Goal: Task Accomplishment & Management: Use online tool/utility

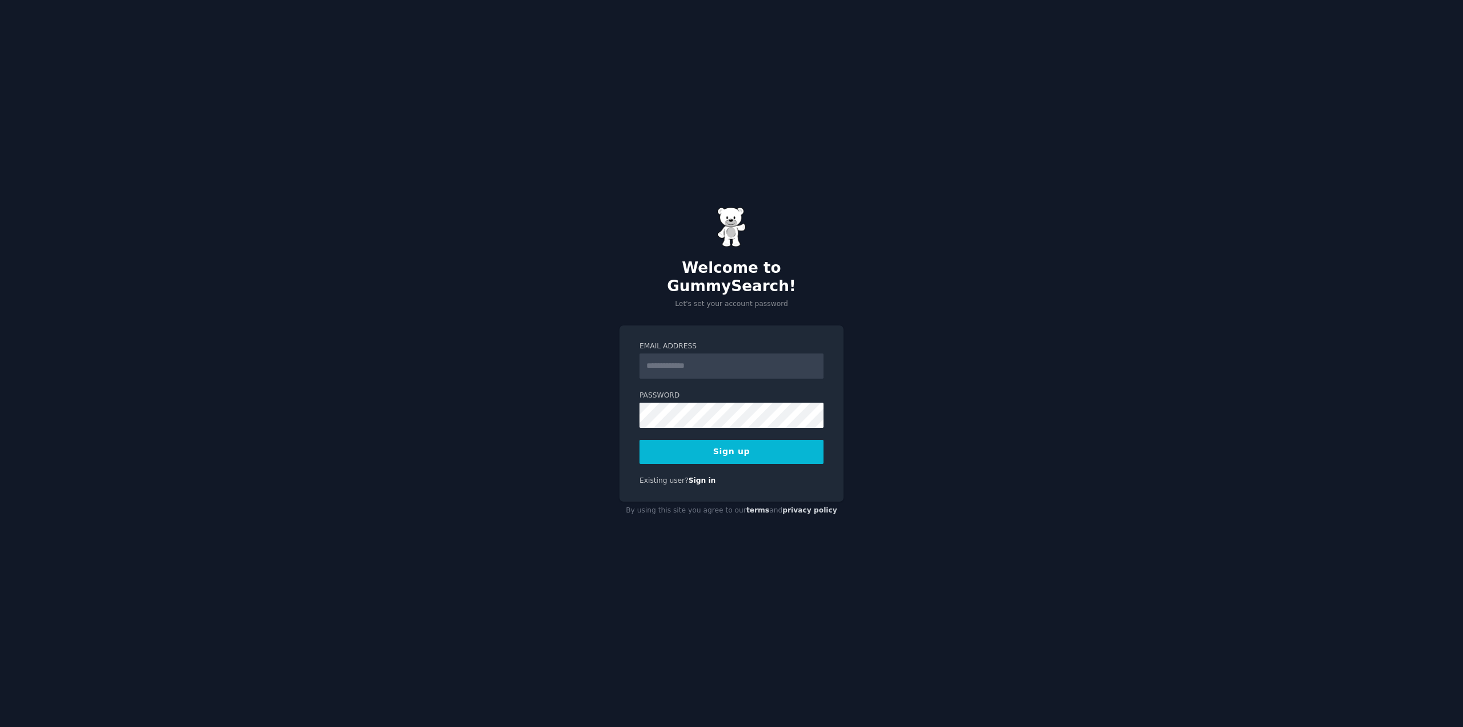
click at [715, 357] on input "Email Address" at bounding box center [732, 365] width 184 height 25
type input "**********"
click at [753, 446] on button "Sign up" at bounding box center [732, 452] width 184 height 24
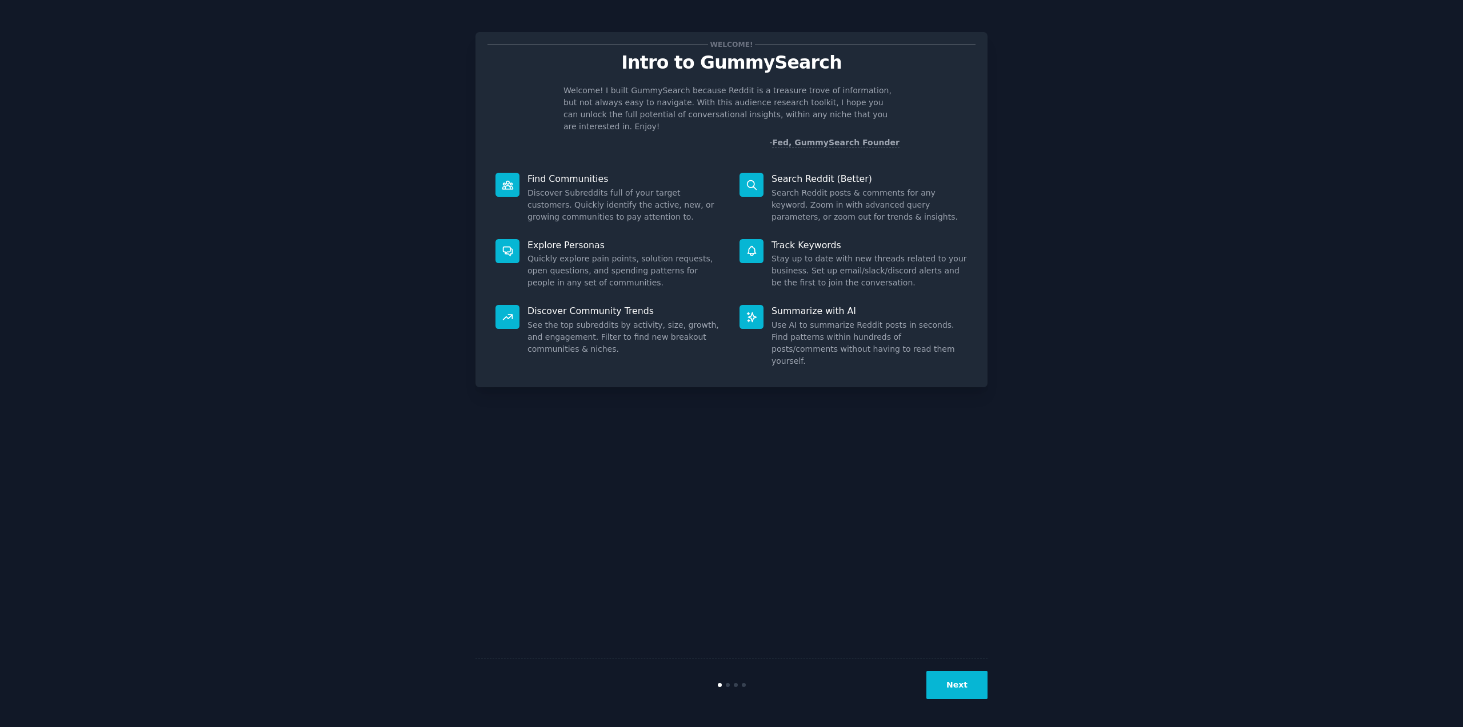
click at [959, 684] on button "Next" at bounding box center [957, 684] width 61 height 28
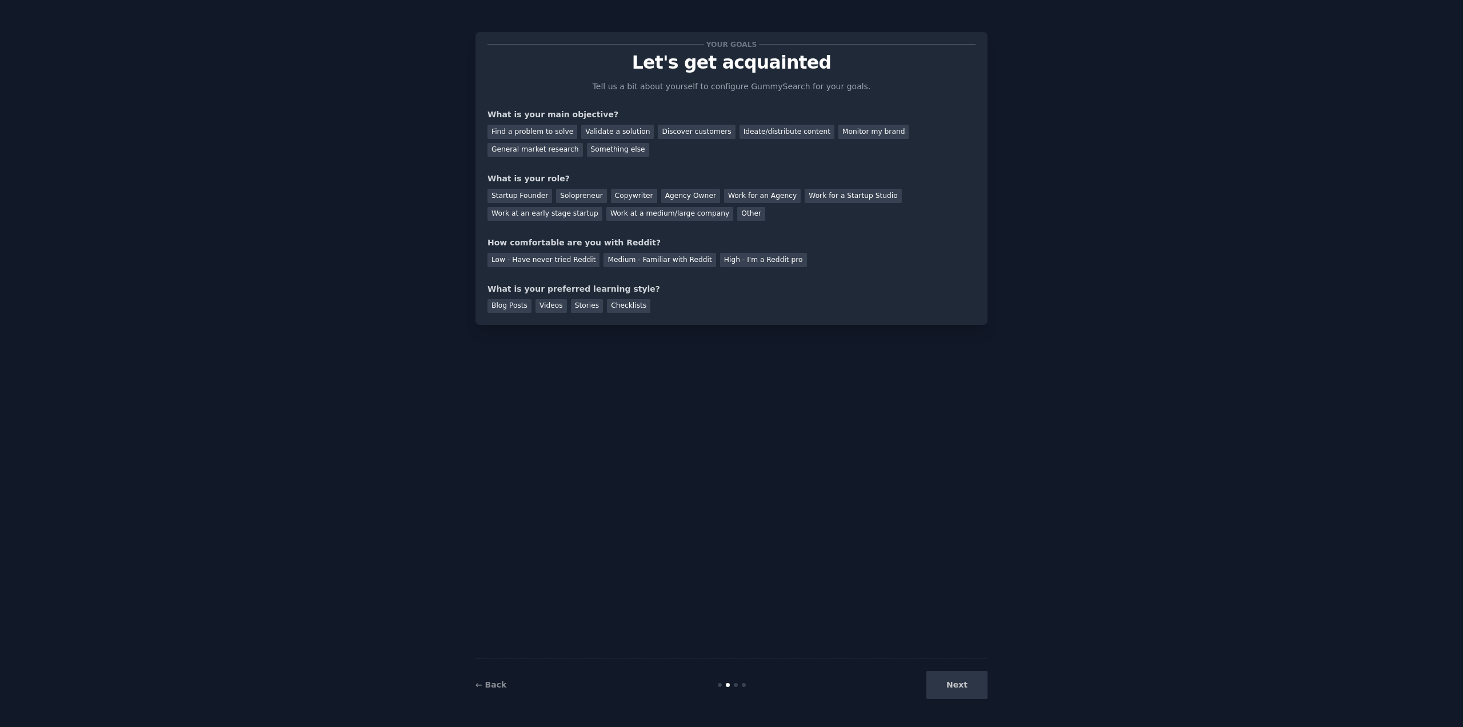
click at [959, 684] on div "Next" at bounding box center [902, 684] width 171 height 28
click at [566, 262] on div "Low - Have never tried Reddit" at bounding box center [544, 260] width 112 height 14
click at [688, 132] on div "Discover customers" at bounding box center [696, 132] width 77 height 14
click at [747, 199] on div "Work for an Agency" at bounding box center [762, 196] width 77 height 14
click at [512, 308] on div "Blog Posts" at bounding box center [510, 306] width 44 height 14
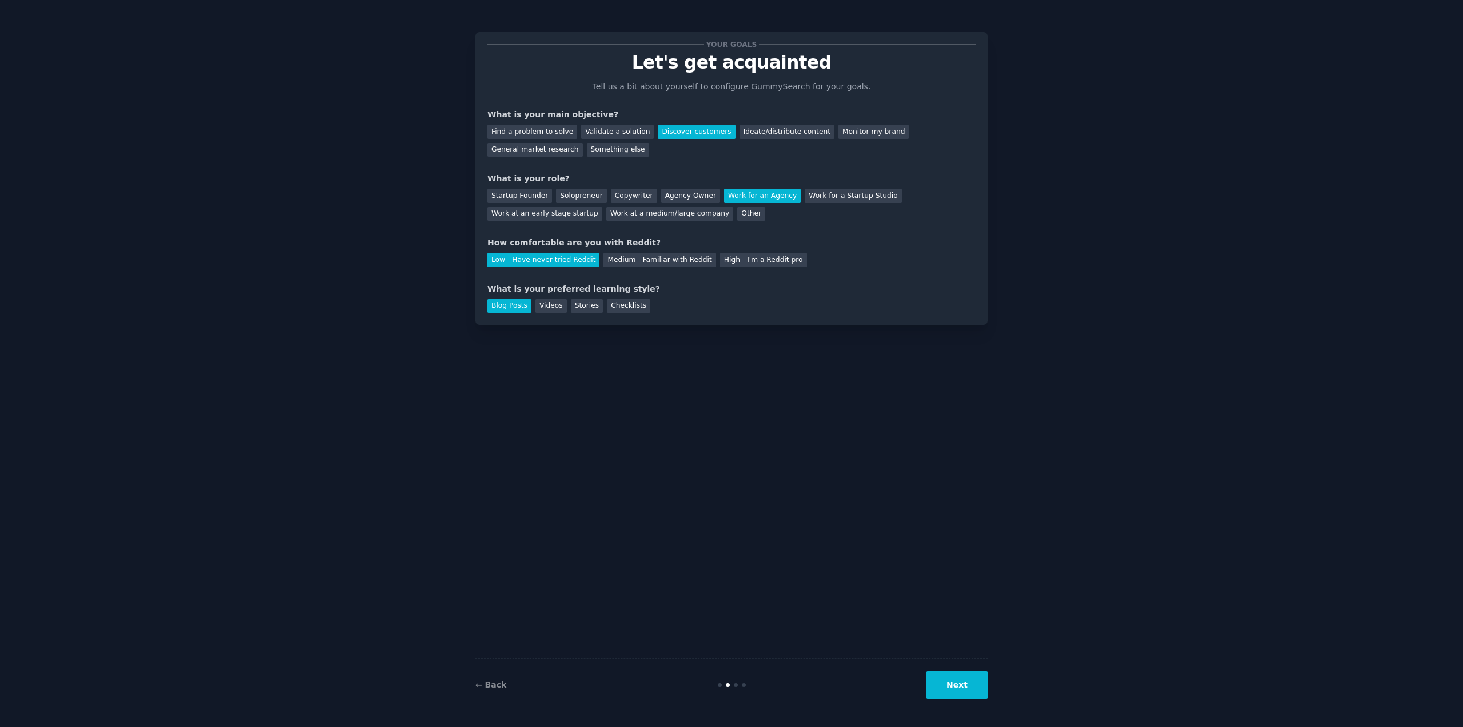
click at [967, 692] on button "Next" at bounding box center [957, 684] width 61 height 28
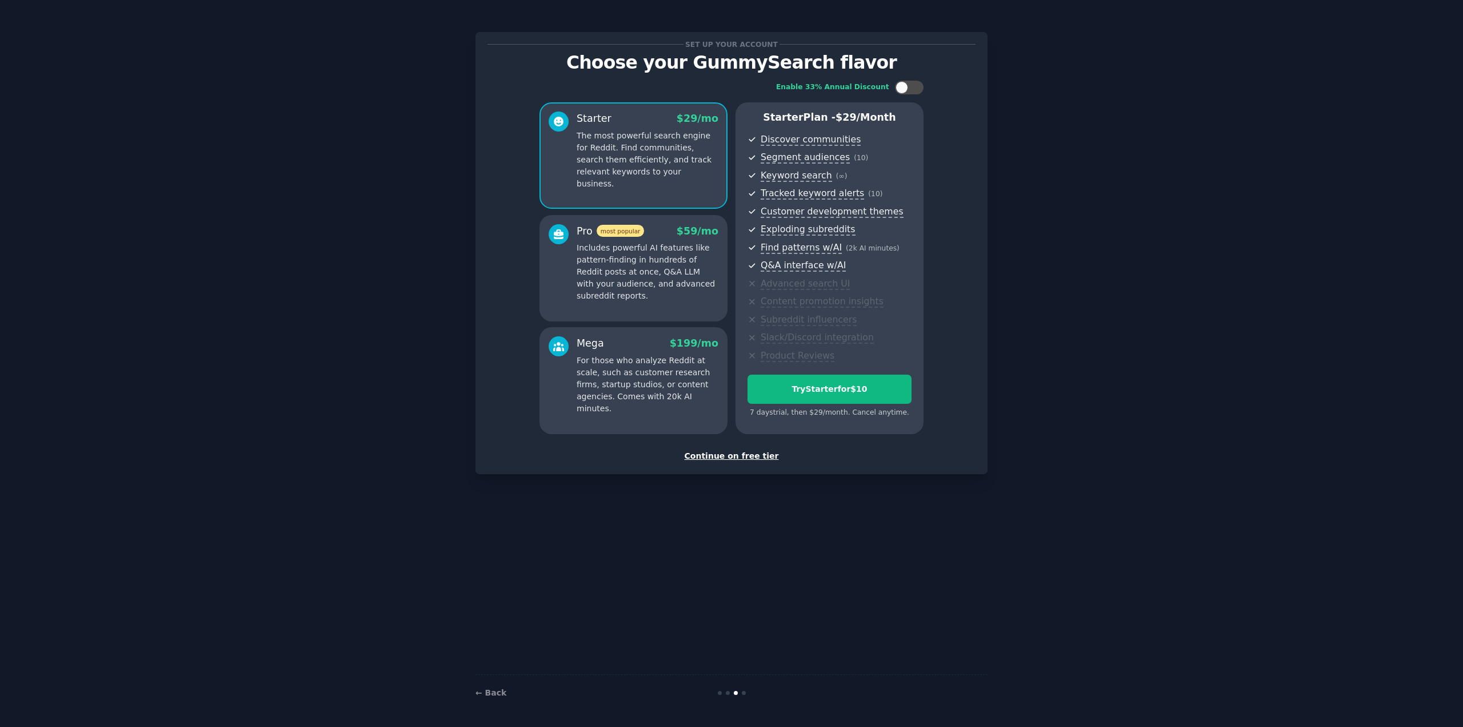
click at [725, 458] on div "Continue on free tier" at bounding box center [732, 456] width 488 height 12
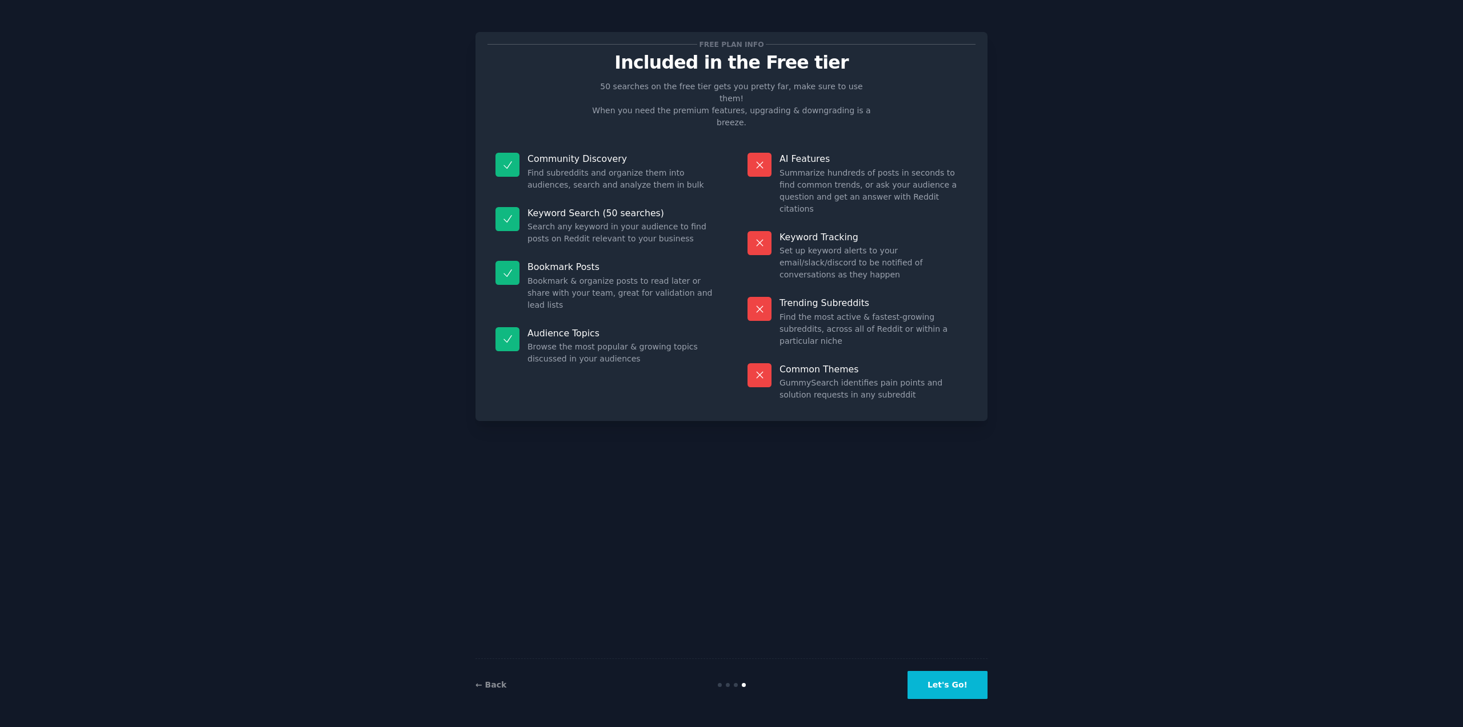
click at [948, 684] on button "Let's Go!" at bounding box center [948, 684] width 80 height 28
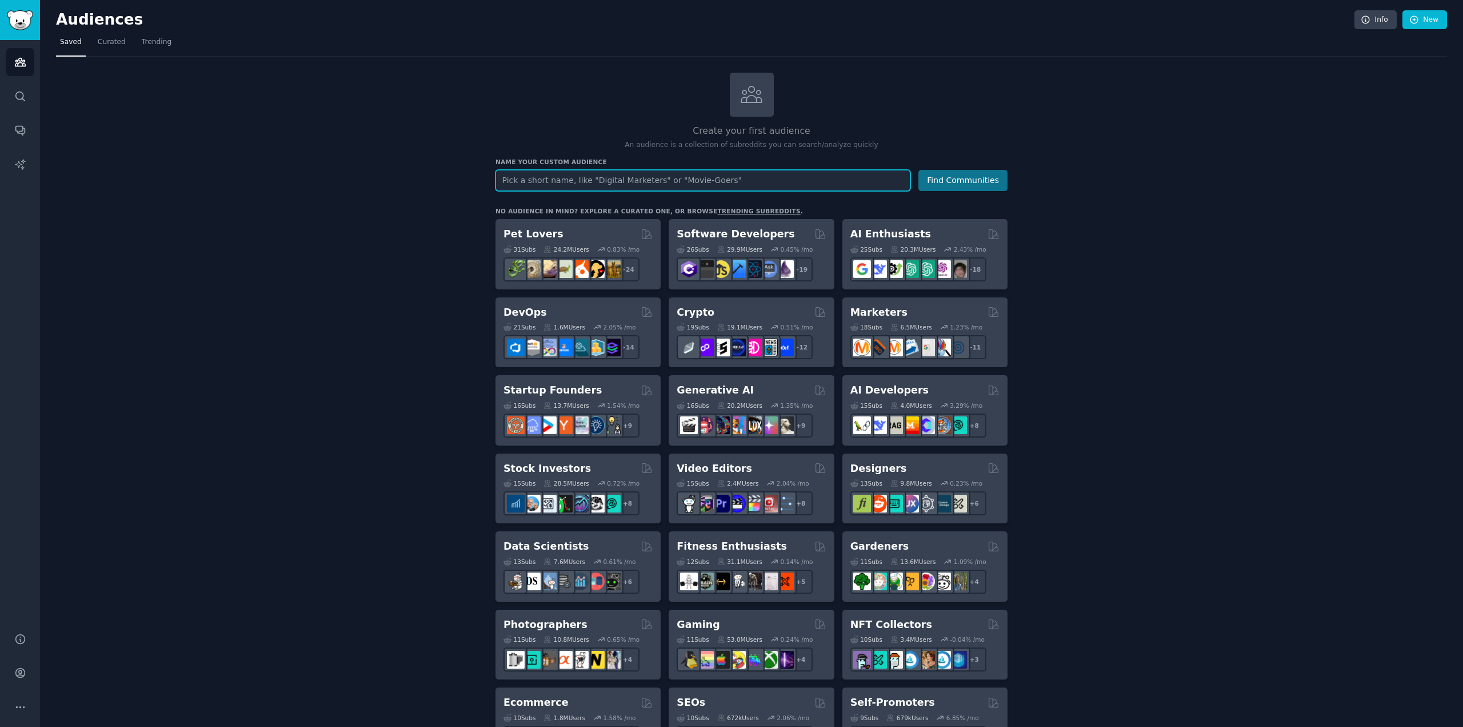
paste input "AI Health Monitor & GPS Tracker for Dogs"
type input "AI Health Monitor & GPS Tracker for Dogs"
click at [969, 178] on button "Find Communities" at bounding box center [963, 180] width 89 height 21
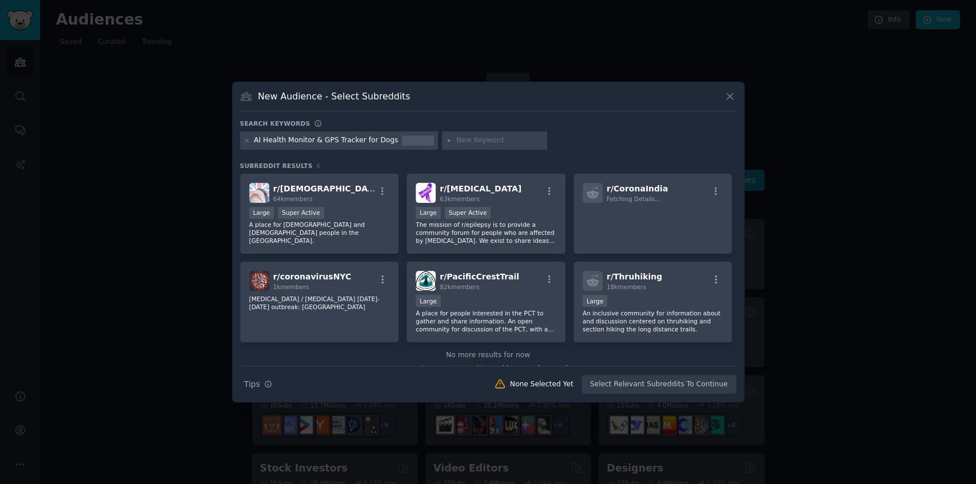
click at [470, 135] on input "text" at bounding box center [499, 140] width 87 height 10
click at [490, 232] on p "The mission of r/epilepsy is to provide a community forum for people who are af…" at bounding box center [486, 233] width 141 height 24
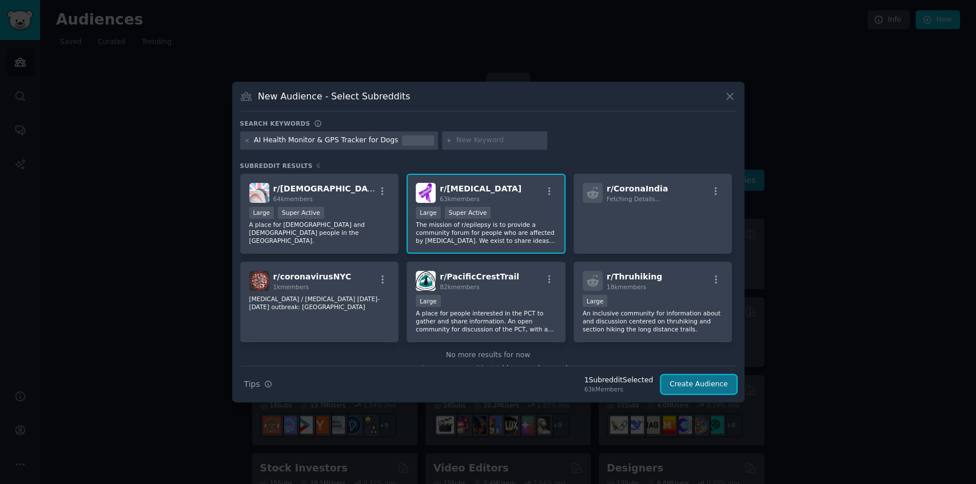
click at [704, 388] on button "Create Audience" at bounding box center [698, 384] width 75 height 19
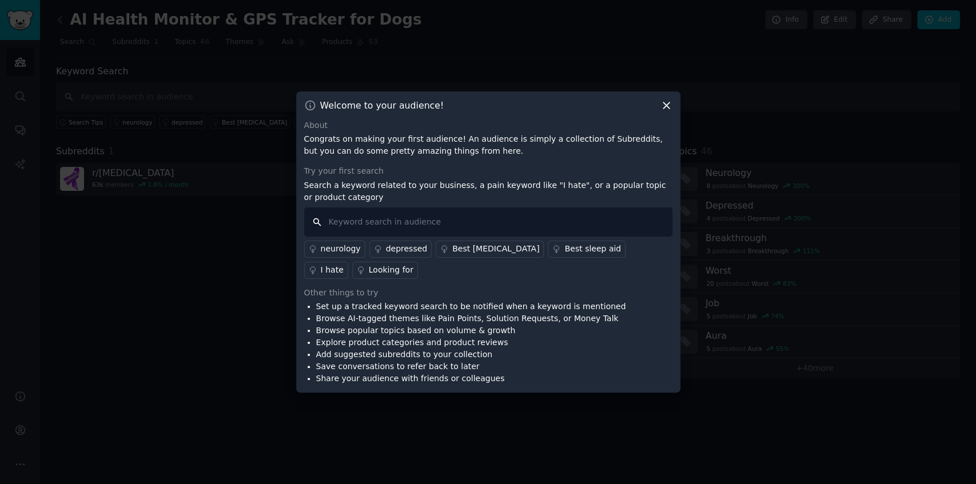
click at [378, 227] on input "text" at bounding box center [488, 221] width 368 height 29
type input "health Collar"
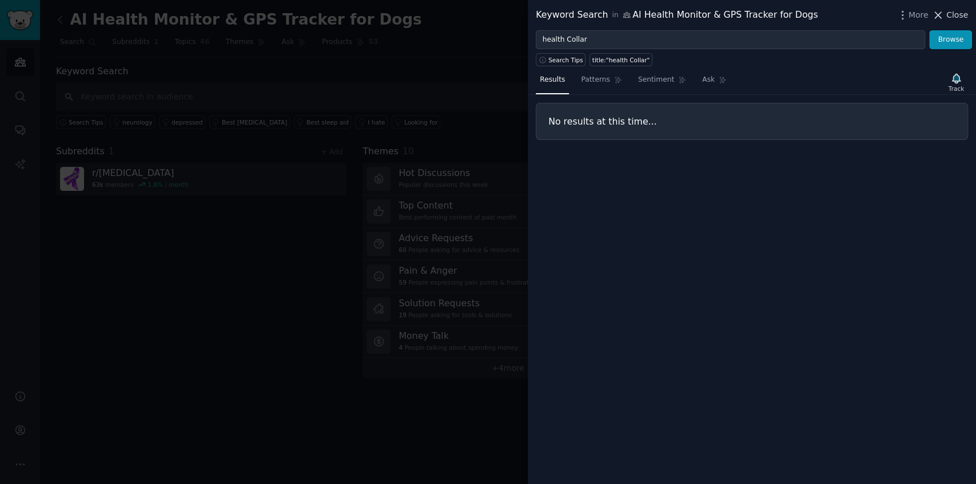
click at [936, 13] on icon at bounding box center [938, 15] width 12 height 12
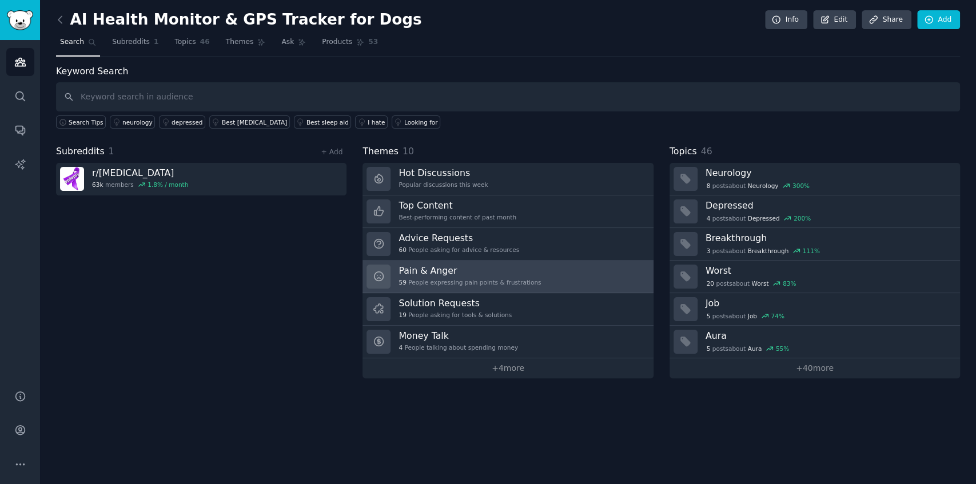
click at [447, 268] on h3 "Pain & Anger" at bounding box center [469, 271] width 142 height 12
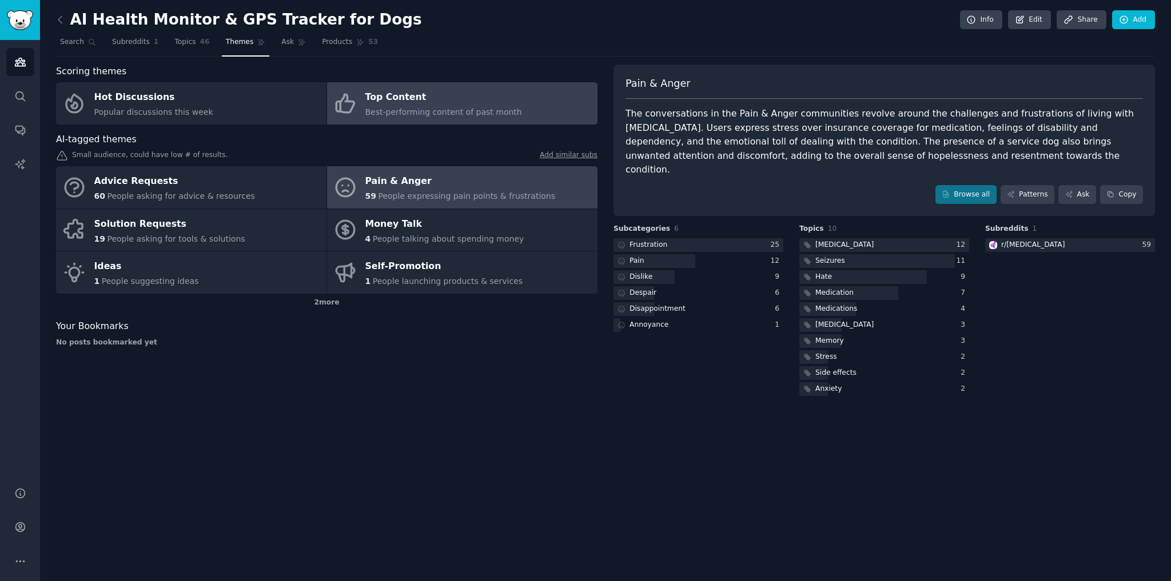
click at [446, 107] on span "Best-performing content of past month" at bounding box center [443, 111] width 157 height 9
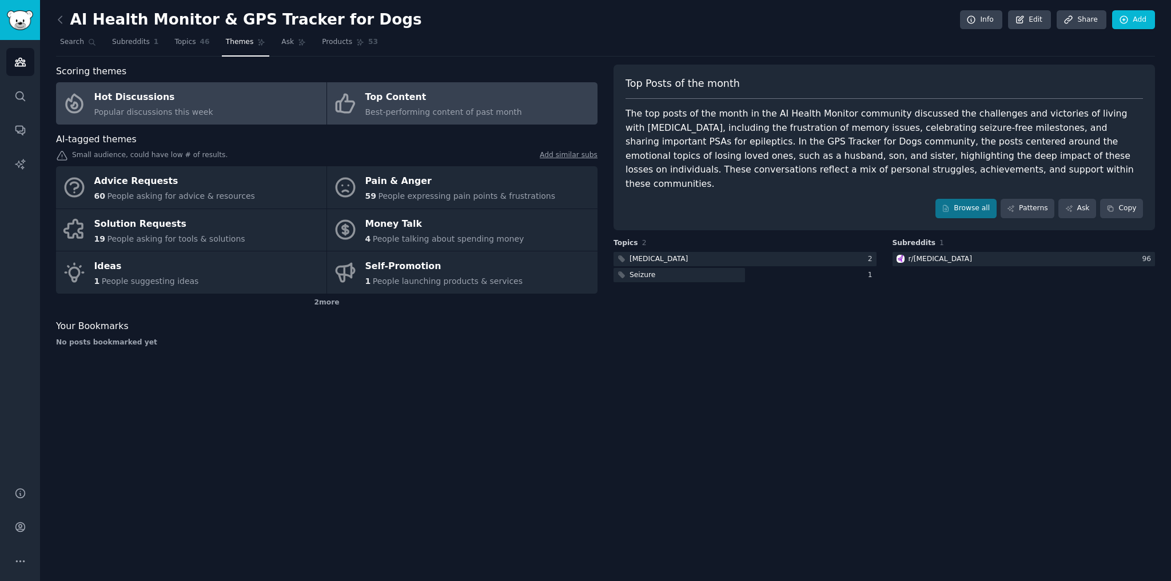
click at [257, 116] on link "Hot Discussions Popular discussions this week" at bounding box center [191, 103] width 270 height 42
